Goal: Information Seeking & Learning: Learn about a topic

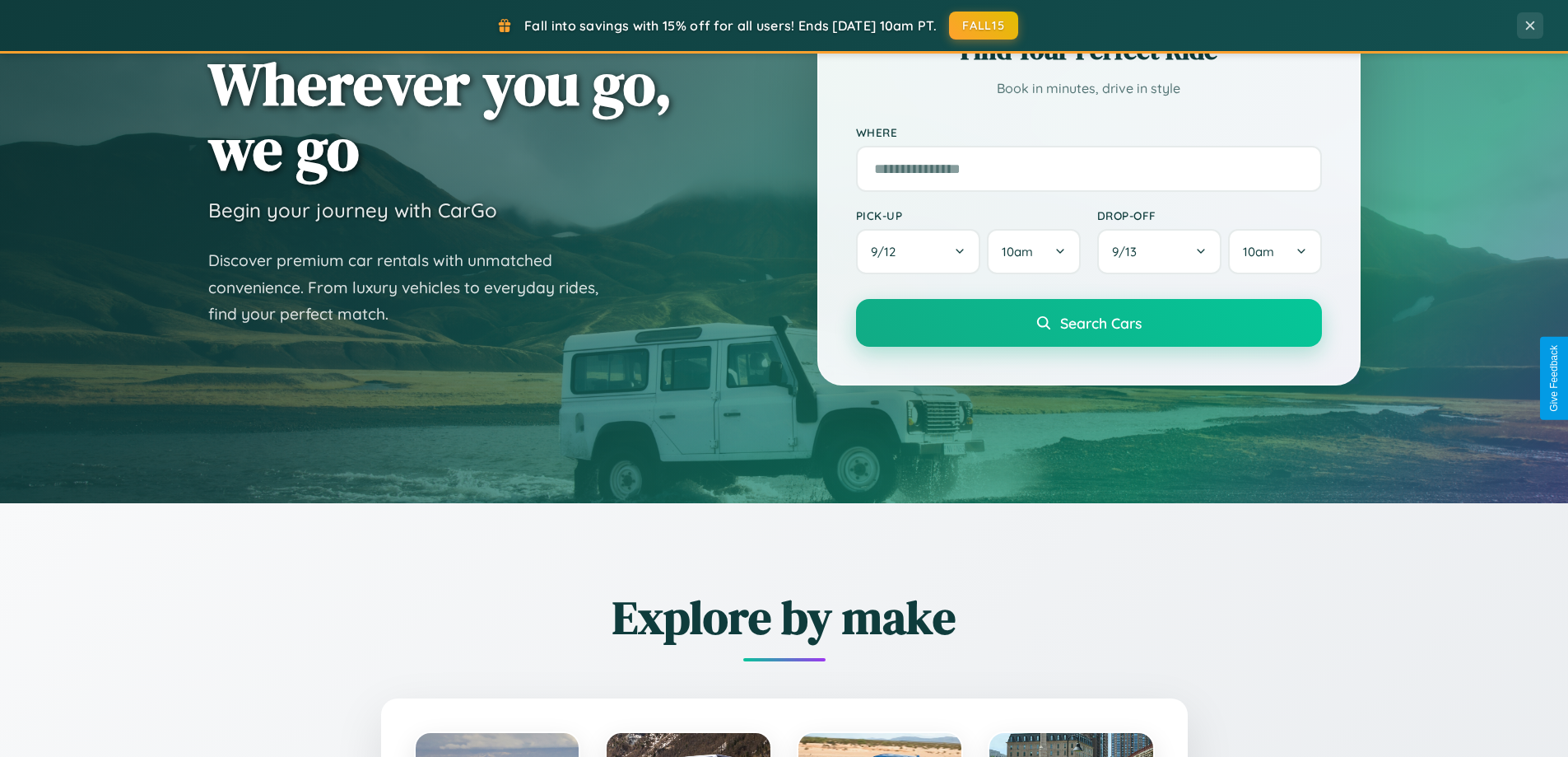
scroll to position [770, 0]
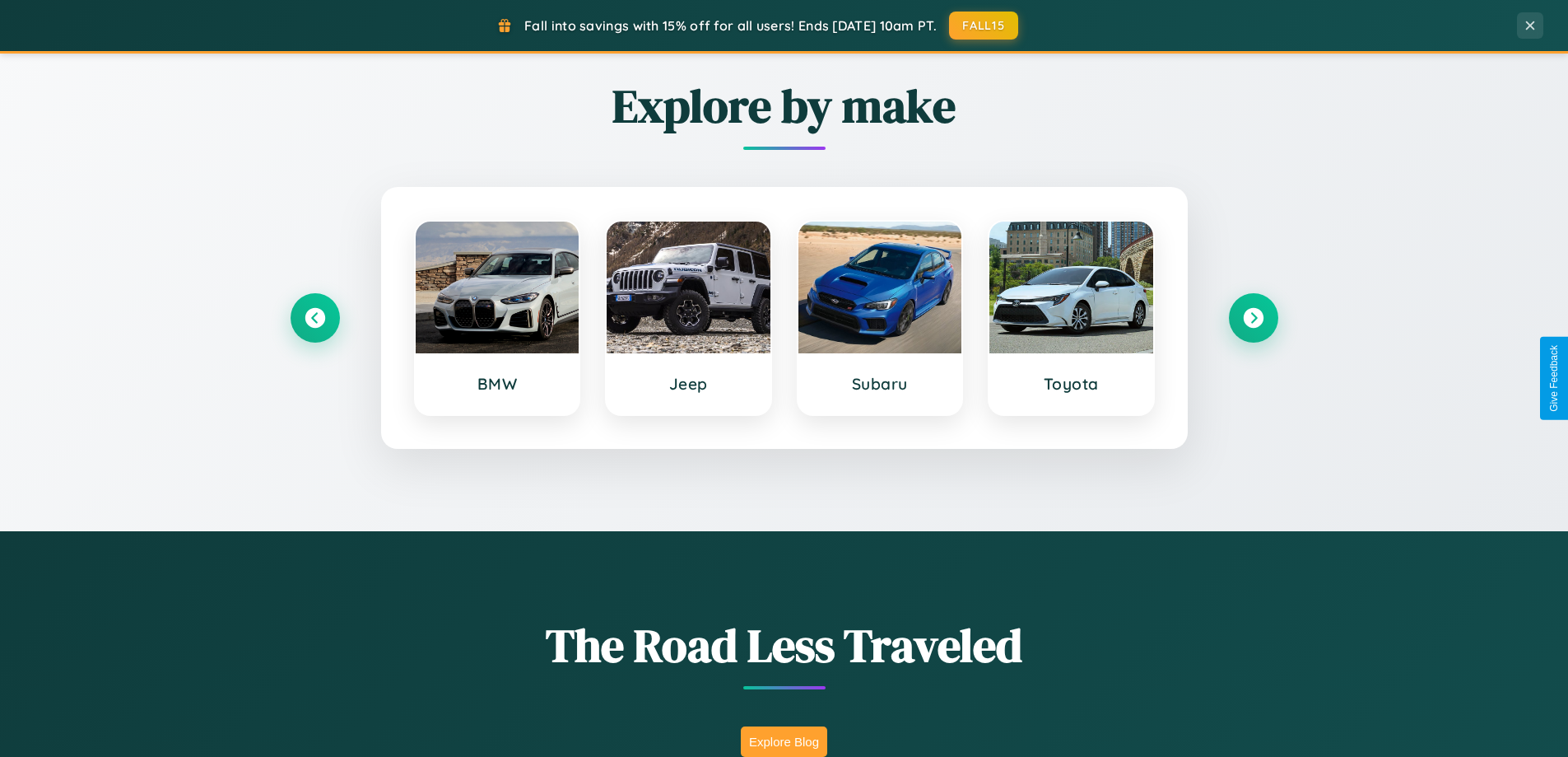
click at [784, 742] on button "Explore Blog" at bounding box center [784, 742] width 86 height 31
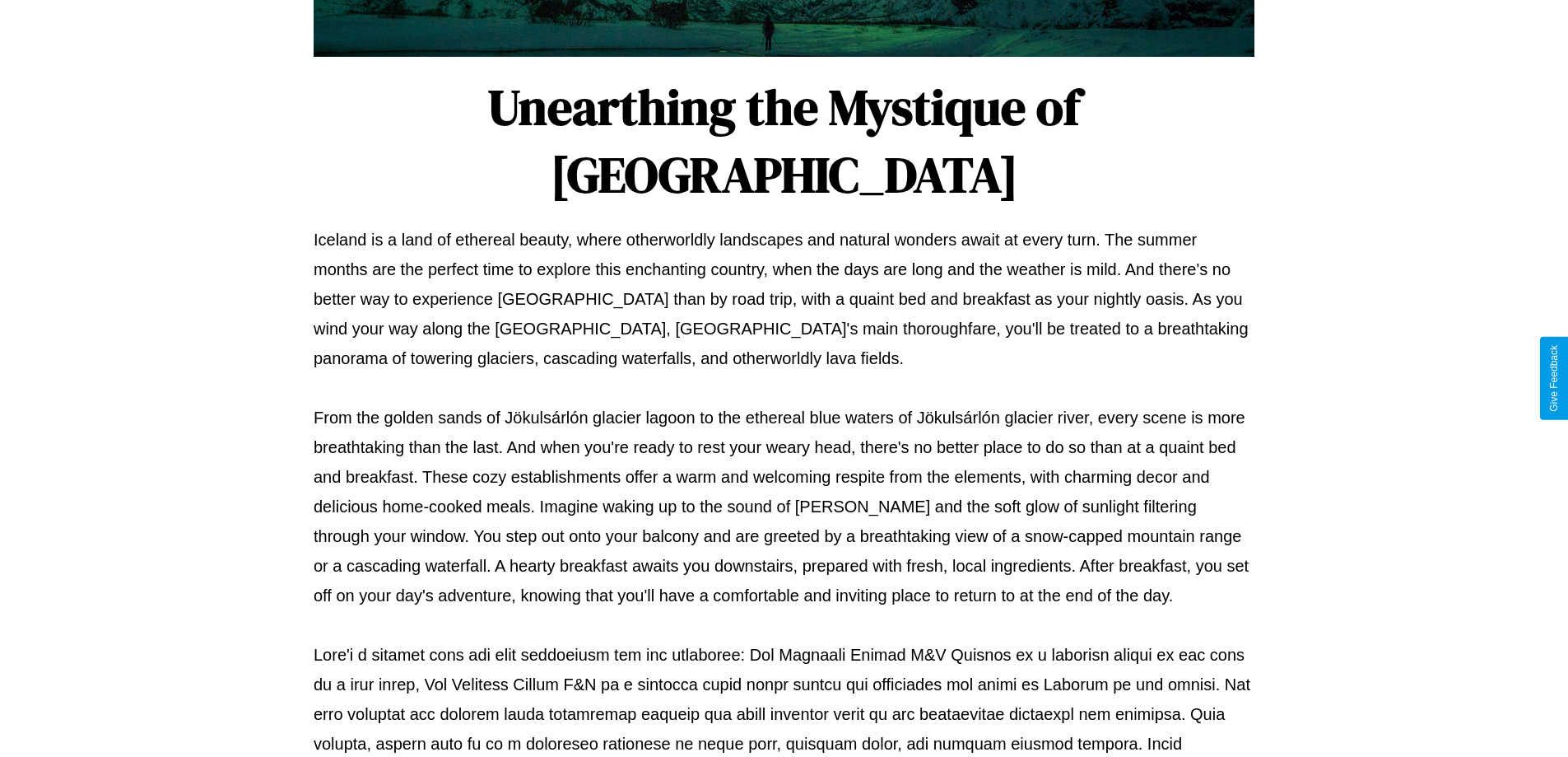
scroll to position [533, 0]
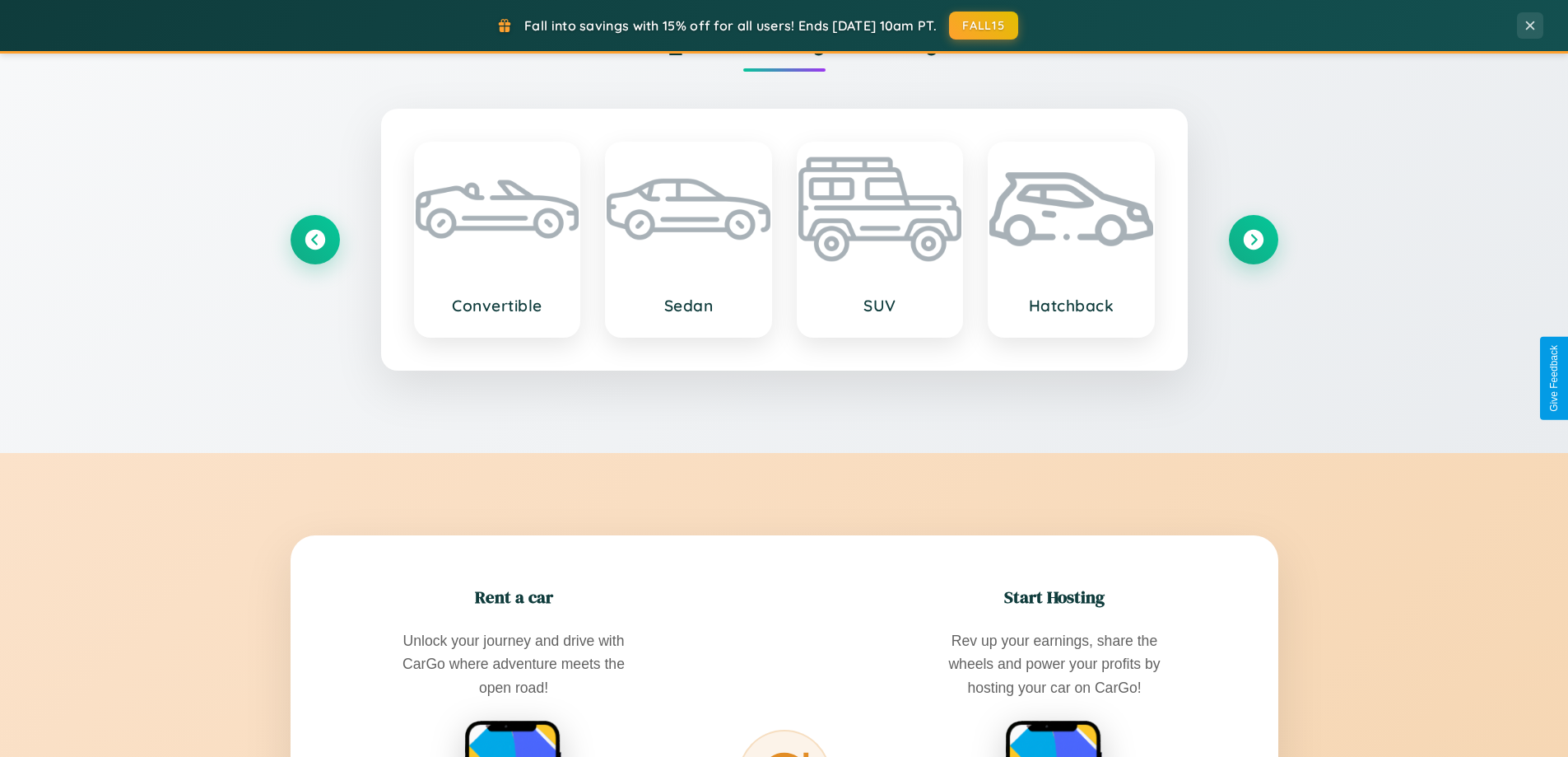
scroll to position [3170, 0]
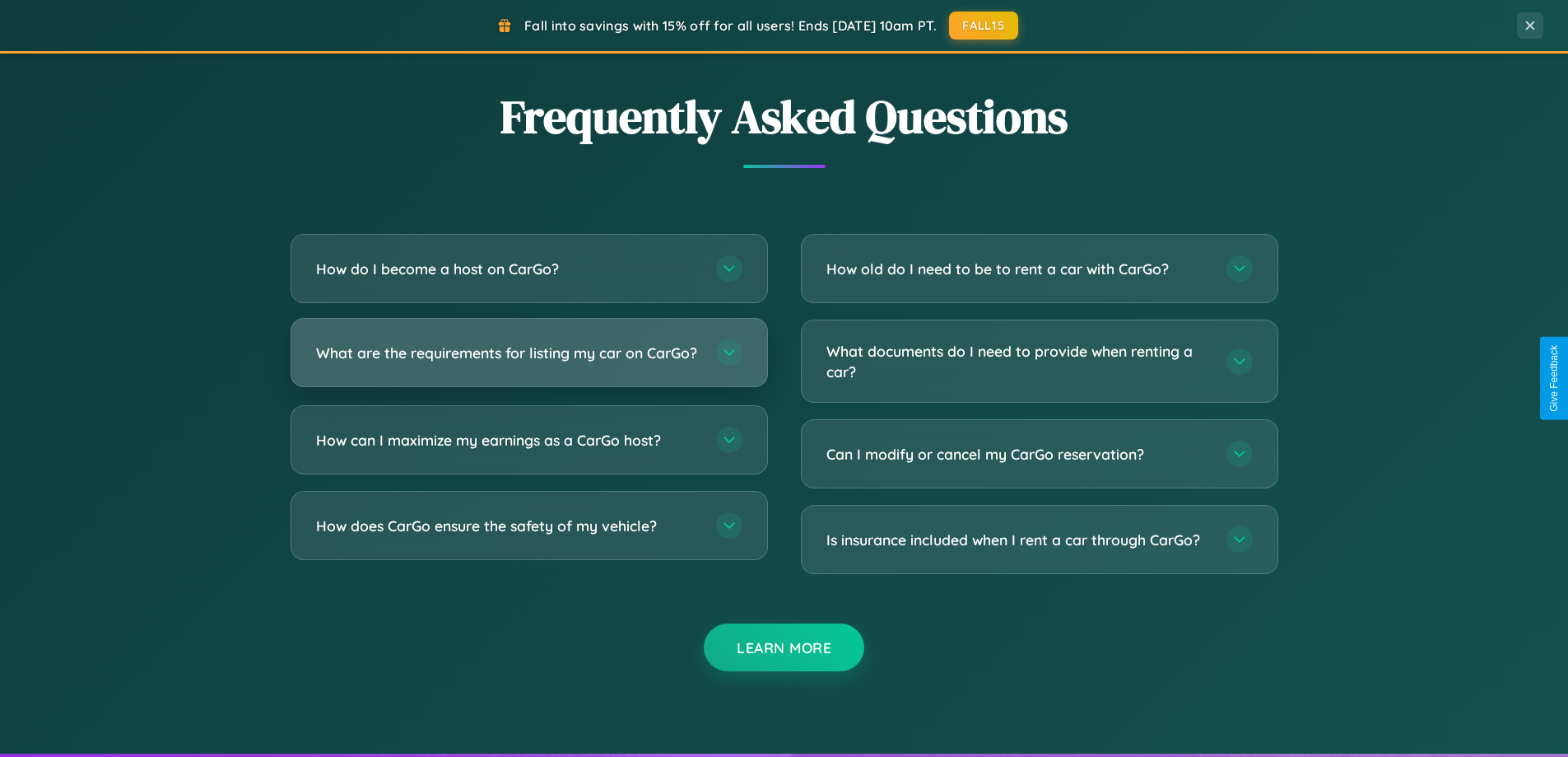
click at [529, 361] on h3 "What are the requirements for listing my car on CarGo?" at bounding box center [507, 353] width 383 height 21
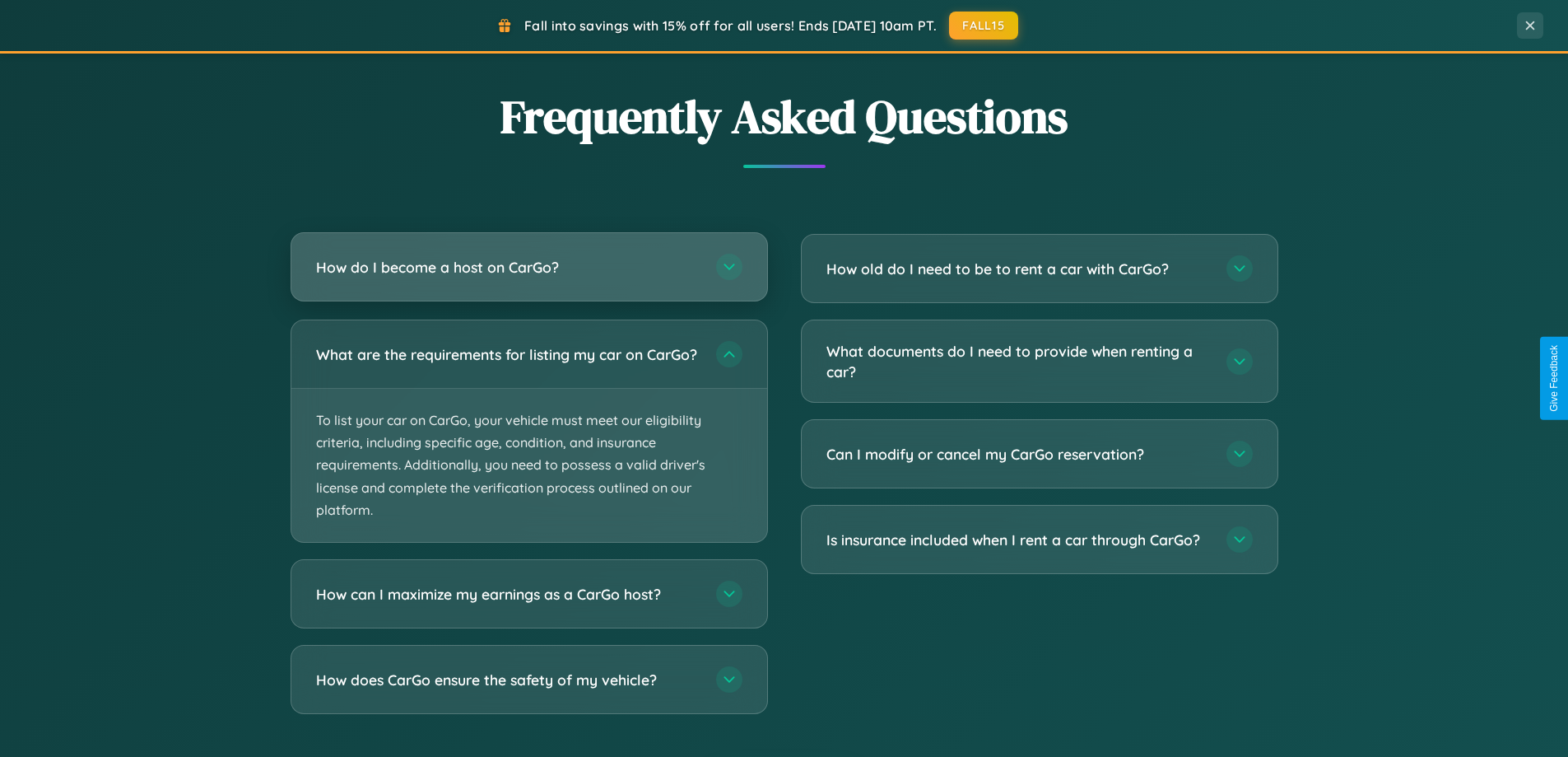
click at [529, 268] on h3 "How do I become a host on CarGo?" at bounding box center [507, 267] width 383 height 21
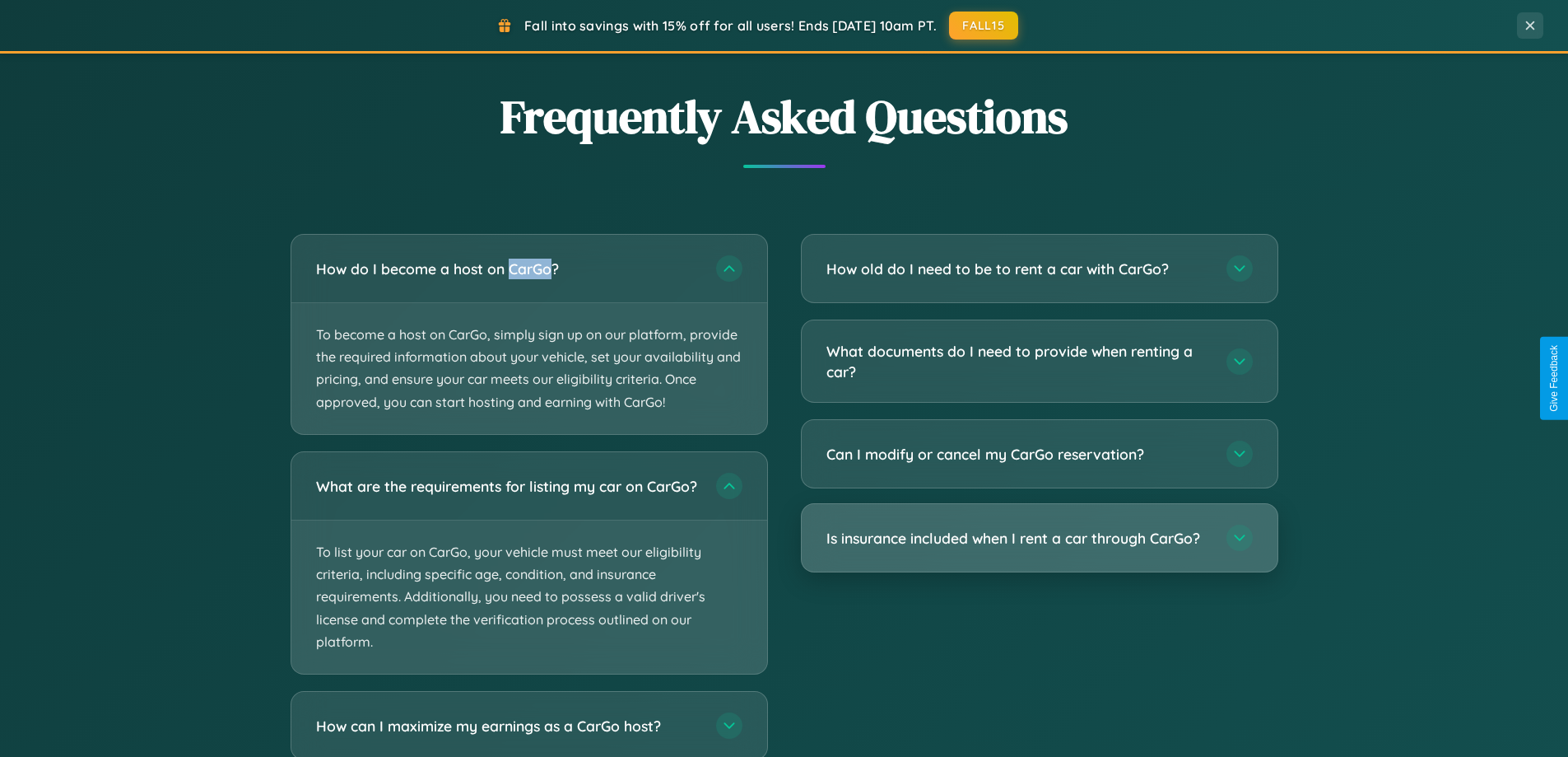
click at [1039, 539] on h3 "Is insurance included when I rent a car through CarGo?" at bounding box center [1018, 538] width 383 height 21
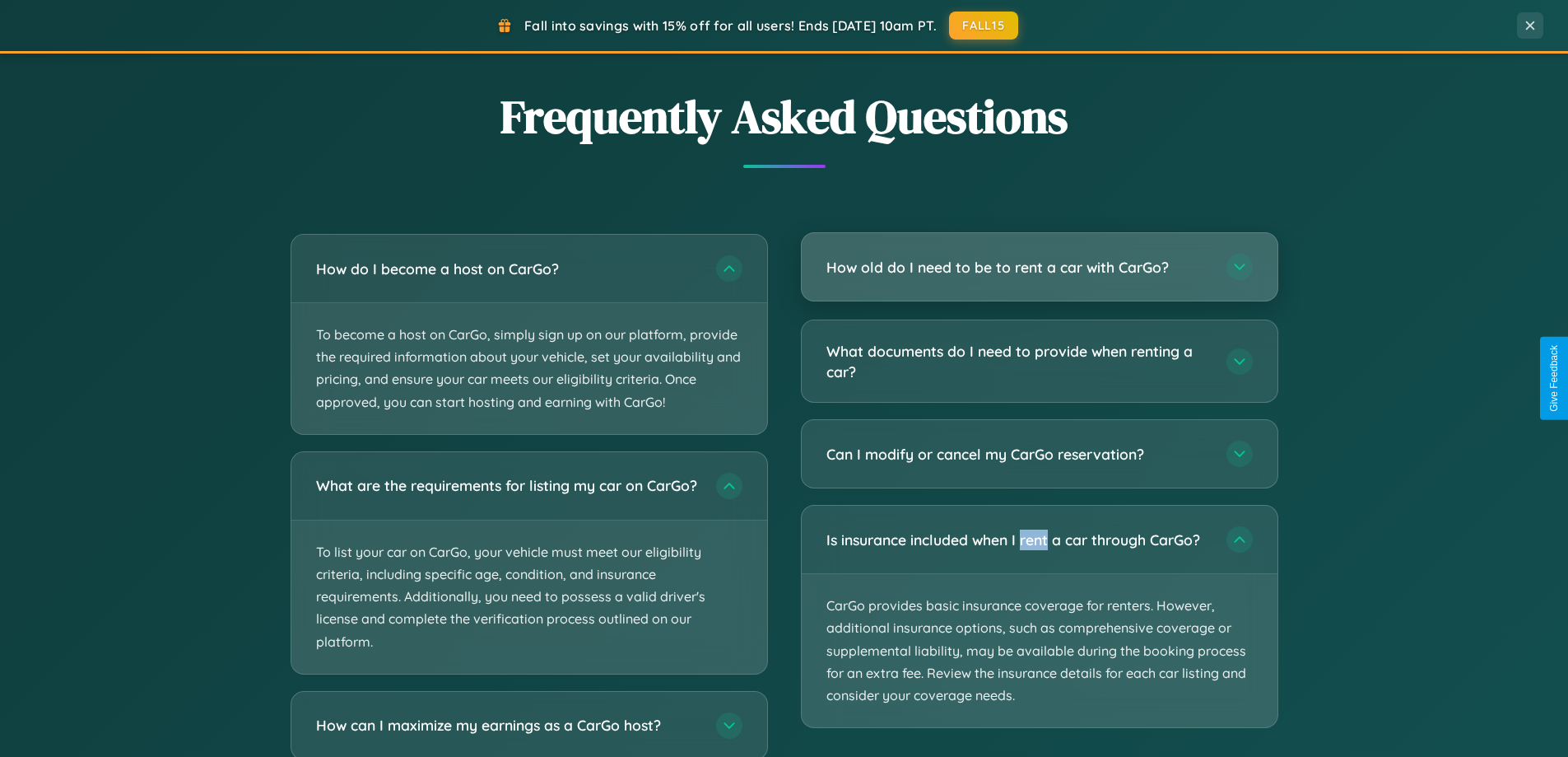
click at [1039, 268] on h3 "How old do I need to be to rent a car with CarGo?" at bounding box center [1018, 267] width 383 height 21
